Goal: Navigation & Orientation: Find specific page/section

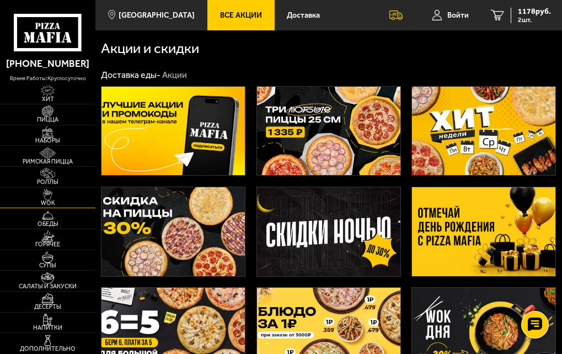
click at [39, 194] on img at bounding box center [47, 195] width 23 height 12
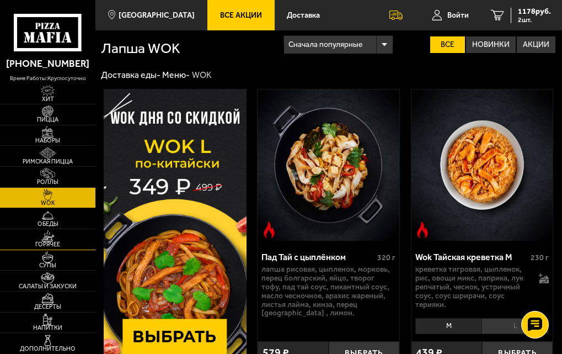
click at [46, 244] on span "Горячее" at bounding box center [47, 245] width 95 height 6
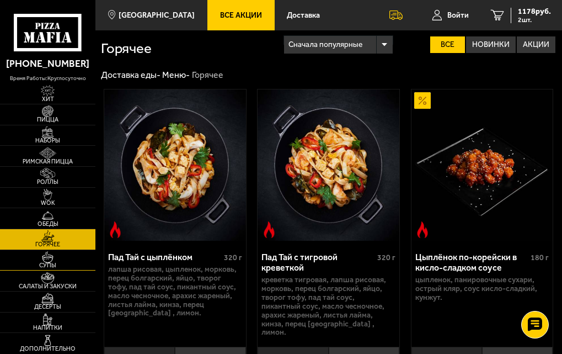
click at [55, 260] on img at bounding box center [47, 257] width 23 height 12
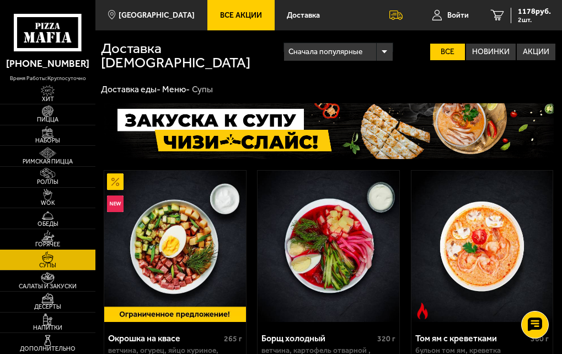
click at [43, 241] on img at bounding box center [47, 236] width 23 height 12
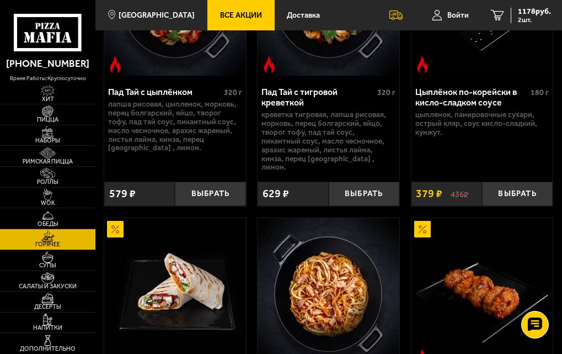
scroll to position [166, 0]
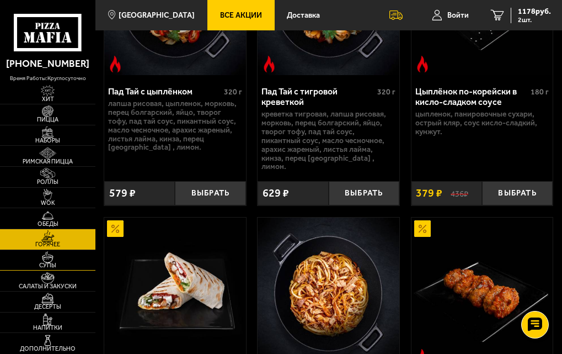
click at [45, 262] on img at bounding box center [47, 257] width 23 height 12
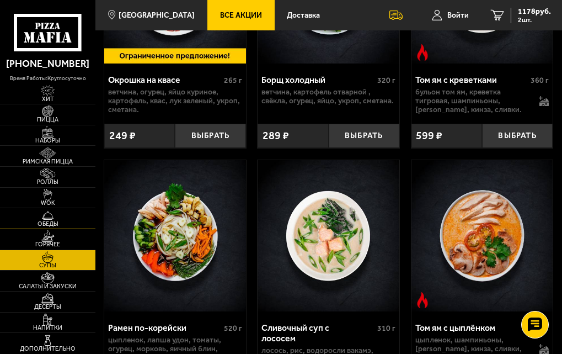
scroll to position [276, 0]
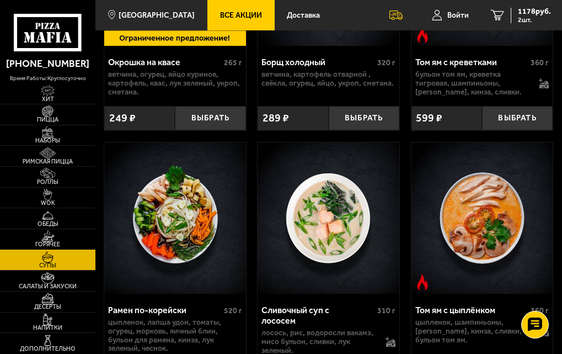
click at [50, 242] on span "Горячее" at bounding box center [47, 245] width 95 height 6
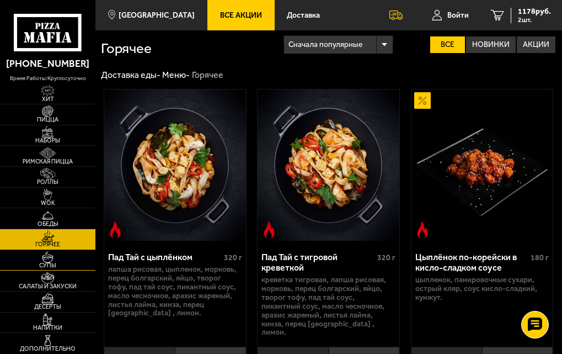
click at [45, 260] on img at bounding box center [47, 257] width 23 height 12
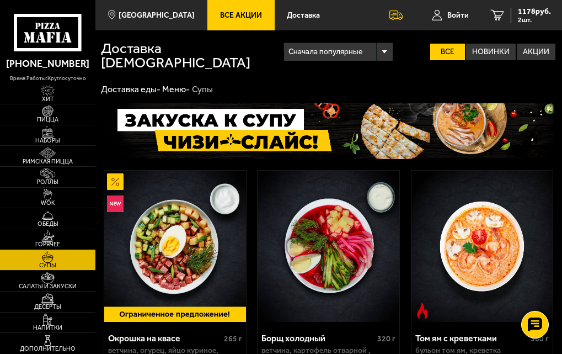
click at [45, 248] on span "Горячее" at bounding box center [47, 245] width 95 height 6
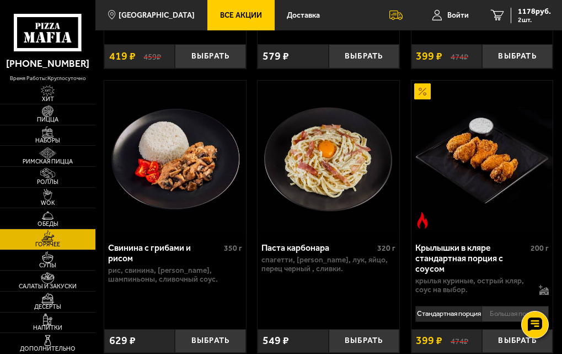
scroll to position [607, 0]
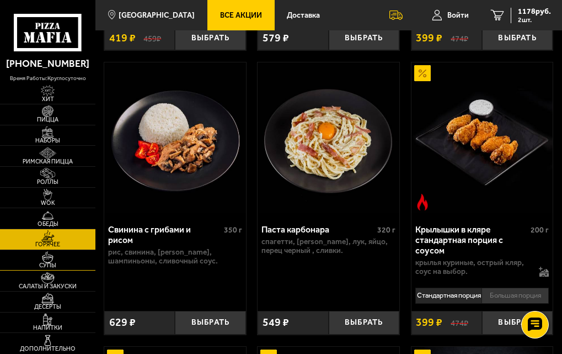
click at [51, 258] on img at bounding box center [47, 257] width 23 height 12
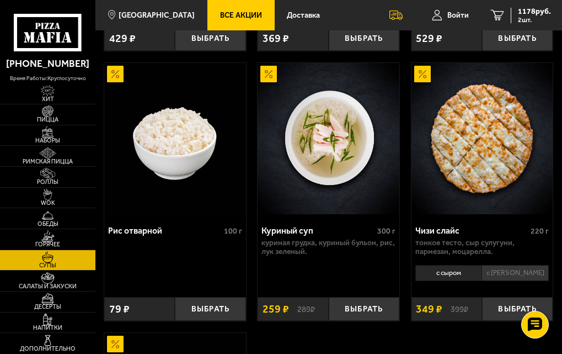
scroll to position [497, 0]
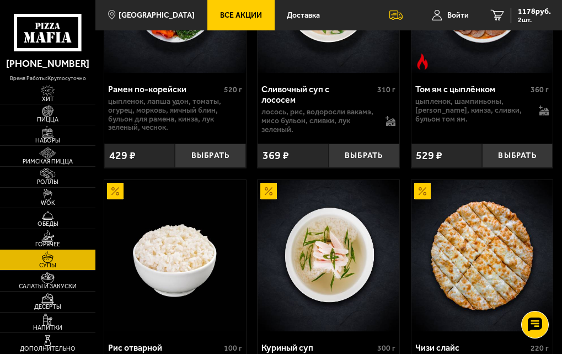
click at [37, 241] on img at bounding box center [47, 236] width 23 height 12
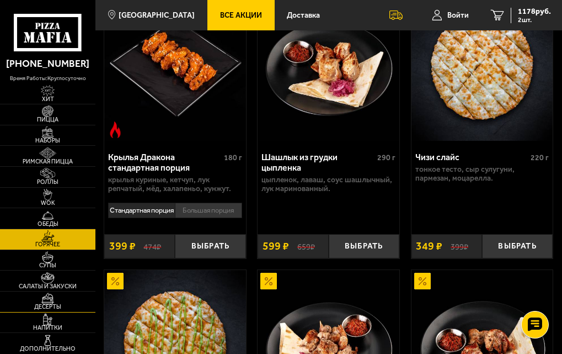
scroll to position [993, 0]
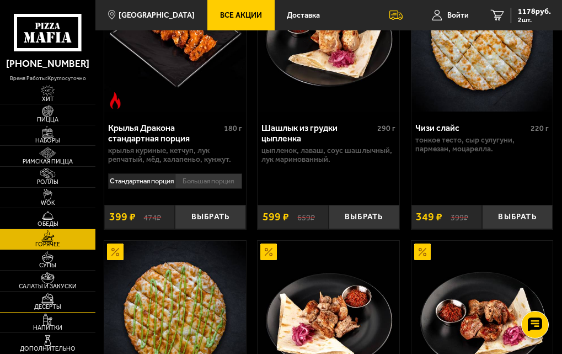
click at [45, 295] on img at bounding box center [47, 298] width 23 height 12
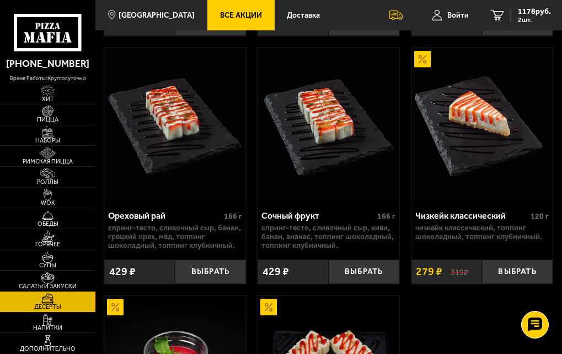
scroll to position [552, 0]
